Goal: Information Seeking & Learning: Stay updated

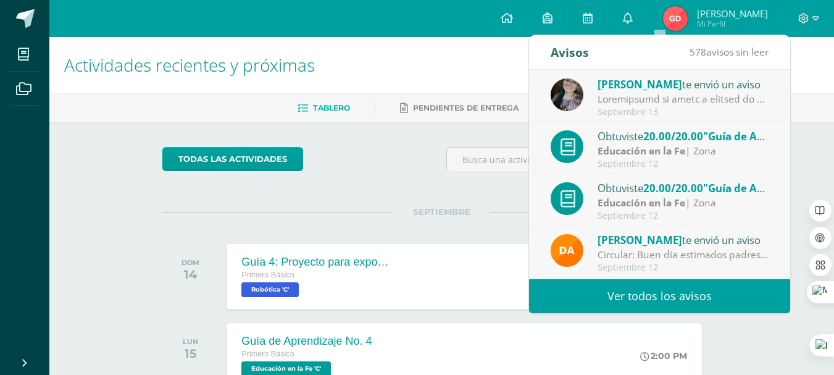
click at [645, 93] on div at bounding box center [683, 99] width 172 height 14
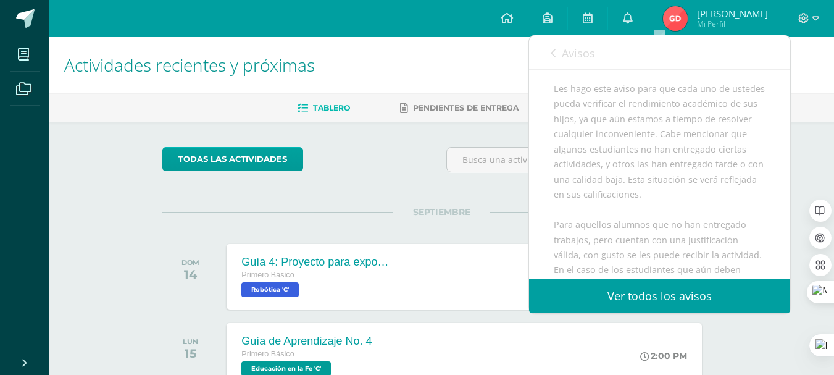
scroll to position [226, 0]
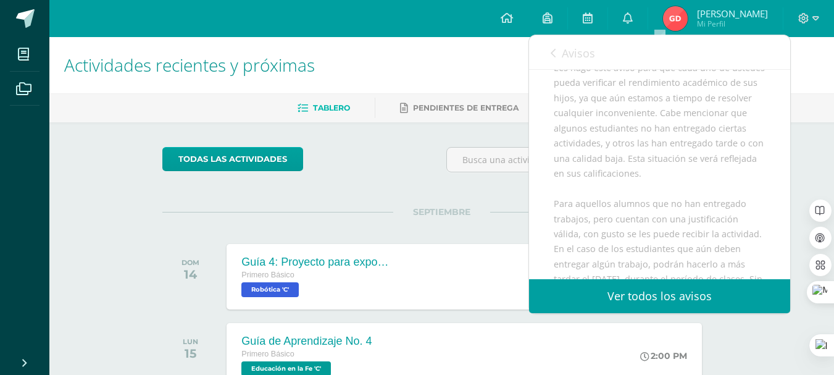
click at [605, 75] on div "Buenos días, estimados padres de familia: Por medio de la presente, les informo…" at bounding box center [660, 309] width 212 height 710
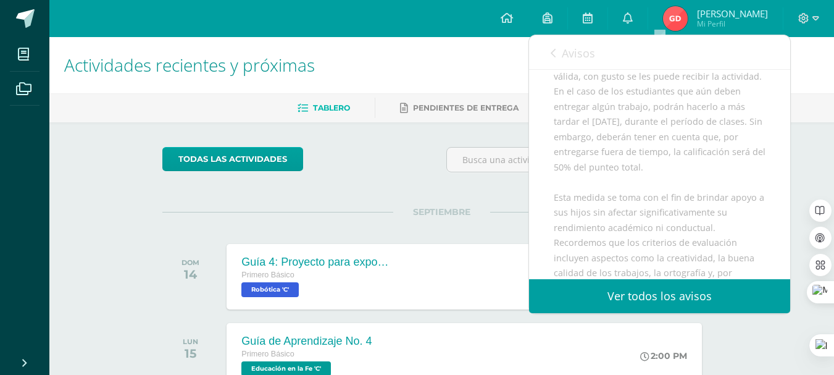
scroll to position [412, 0]
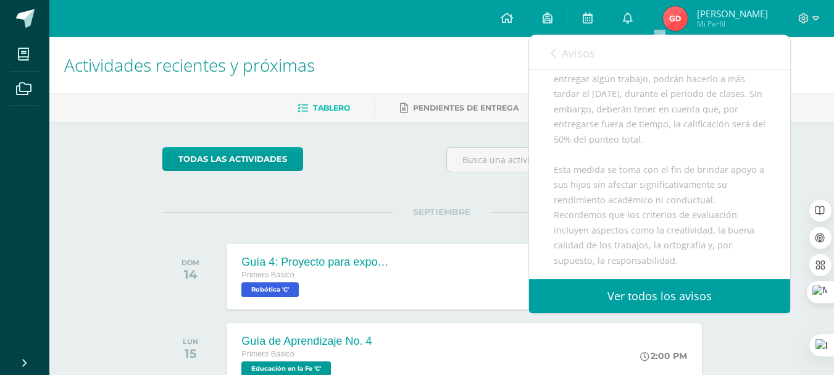
click at [556, 57] on link "Avisos" at bounding box center [573, 52] width 44 height 35
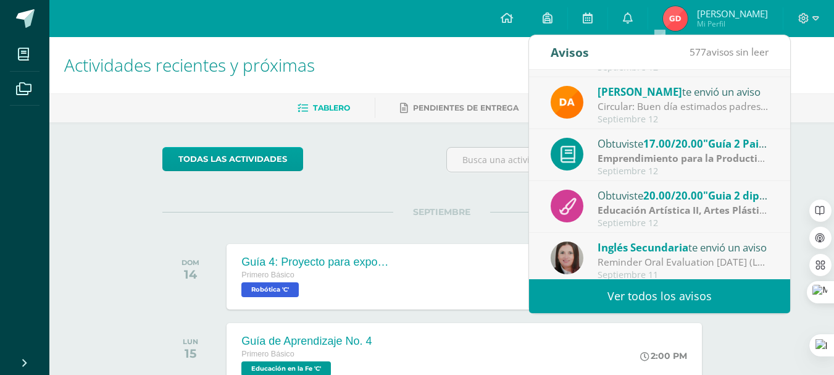
scroll to position [206, 0]
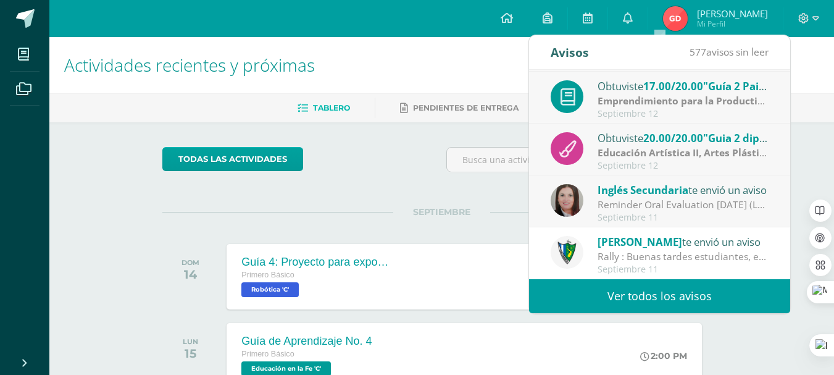
click at [752, 298] on link "Ver todos los avisos" at bounding box center [659, 296] width 261 height 34
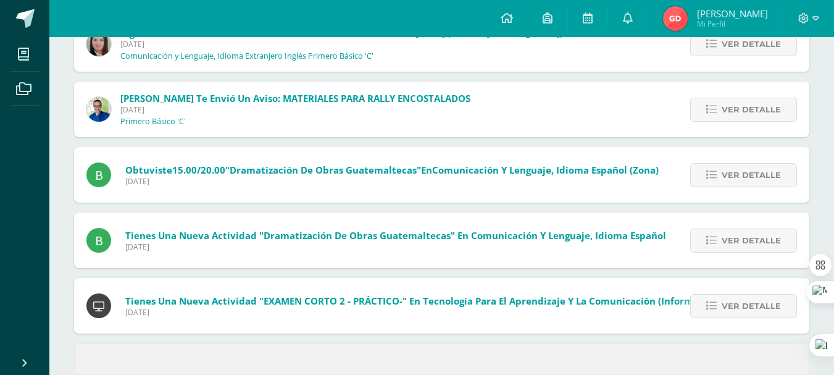
scroll to position [502, 0]
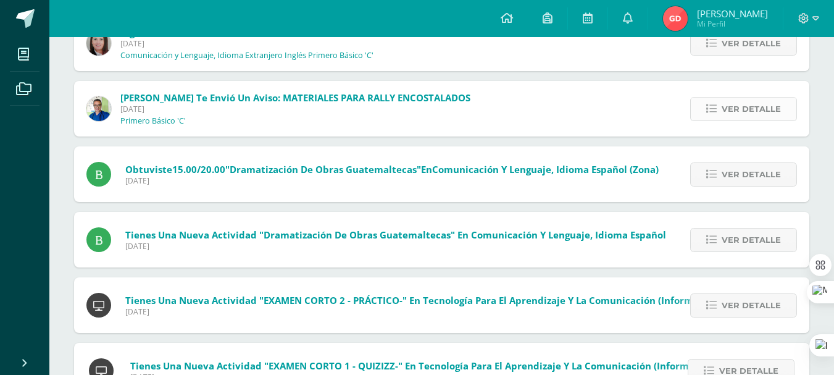
click at [741, 115] on span "Ver detalle" at bounding box center [750, 109] width 59 height 23
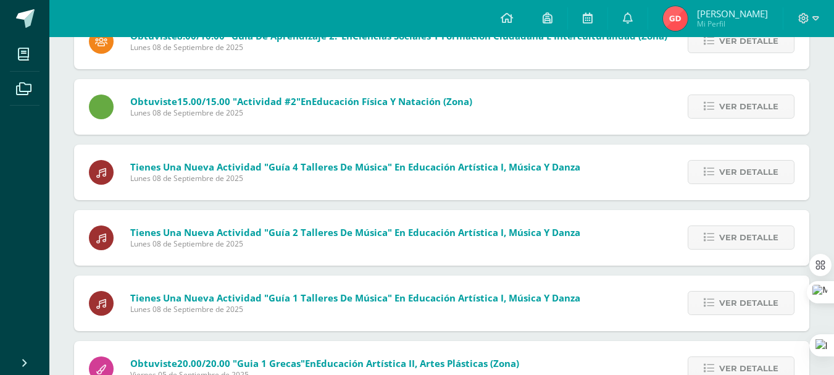
scroll to position [1397, 0]
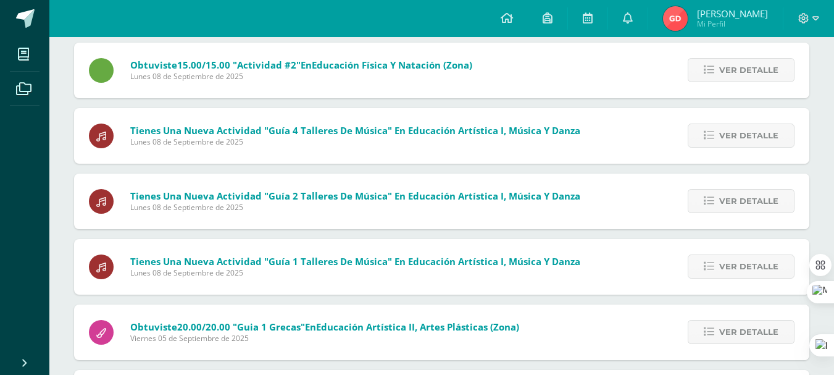
click at [492, 210] on span "Lunes 08 de Septiembre de 2025" at bounding box center [355, 207] width 450 height 10
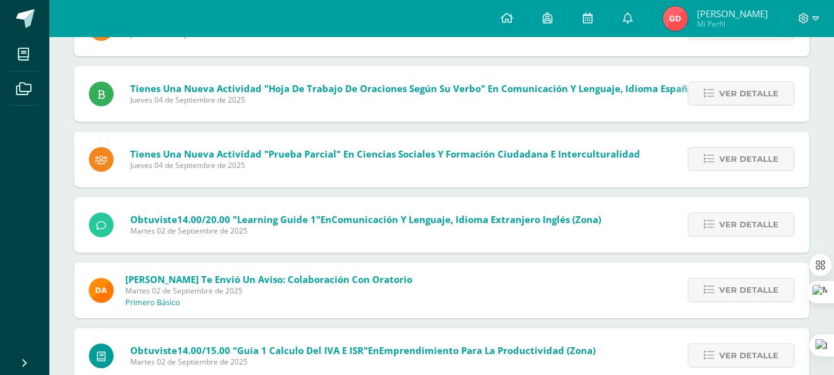
scroll to position [0, 0]
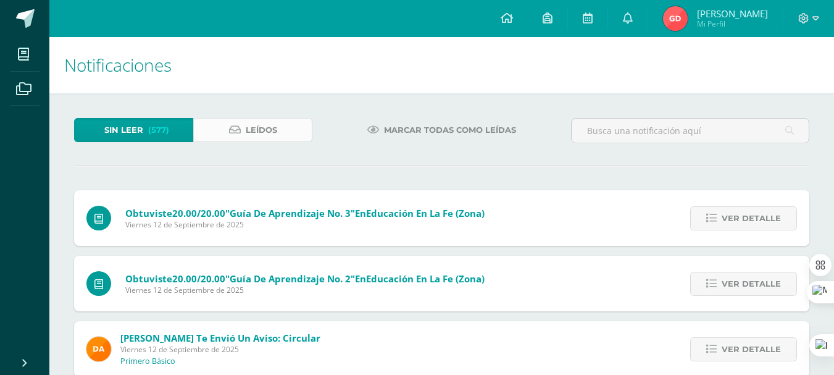
click at [258, 135] on span "Leídos" at bounding box center [261, 129] width 31 height 23
